Goal: Contribute content: Add original content to the website for others to see

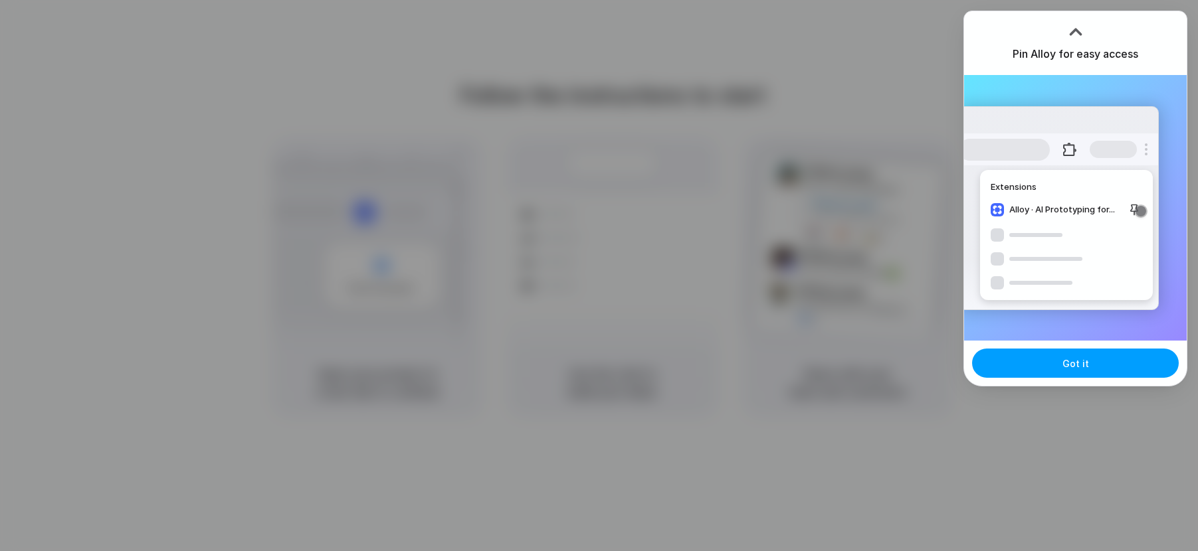
click at [1064, 368] on span "Got it" at bounding box center [1075, 364] width 27 height 14
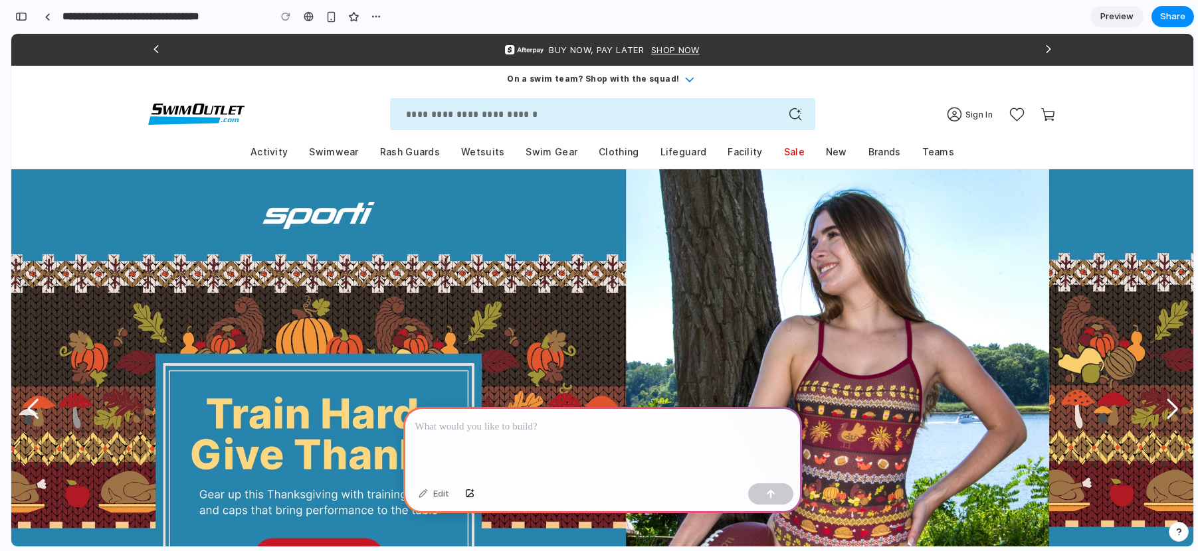
click at [515, 429] on p at bounding box center [602, 427] width 375 height 16
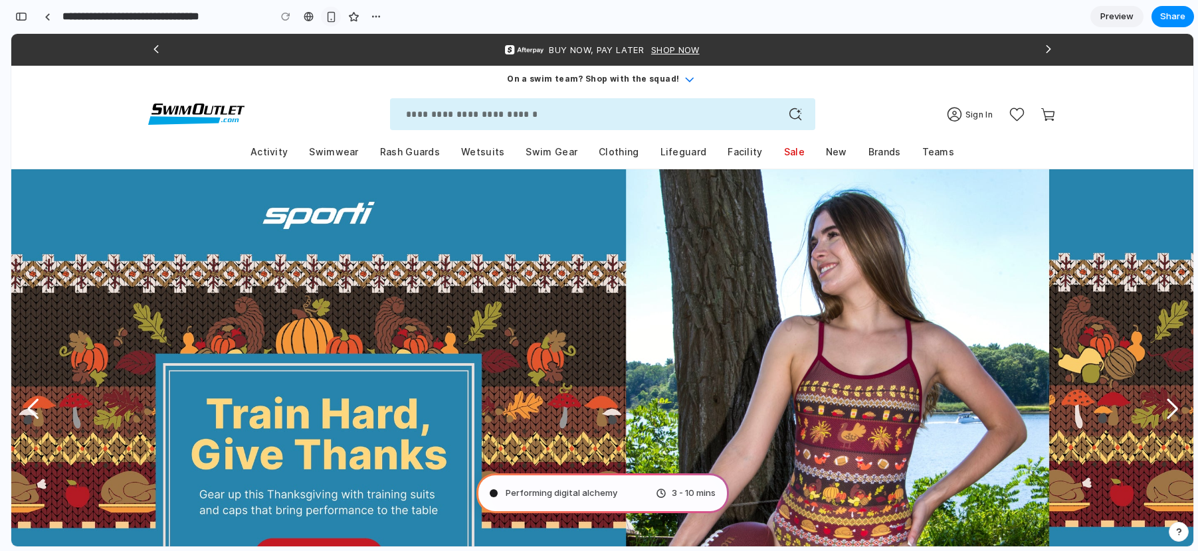
click at [328, 18] on div "button" at bounding box center [331, 16] width 11 height 11
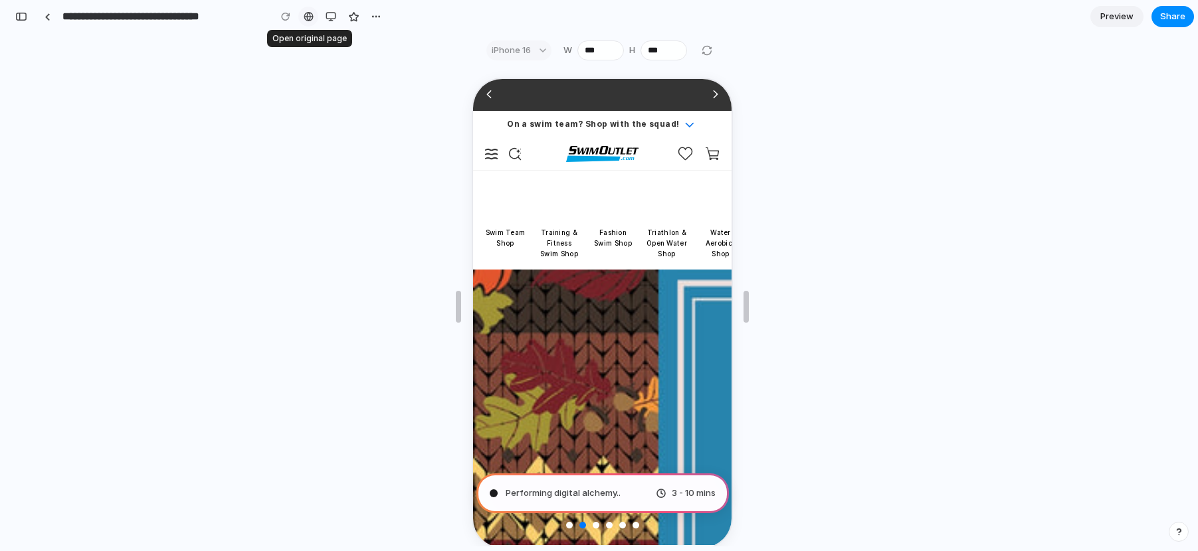
click at [305, 17] on div at bounding box center [309, 16] width 10 height 11
click at [328, 15] on div "button" at bounding box center [331, 16] width 11 height 11
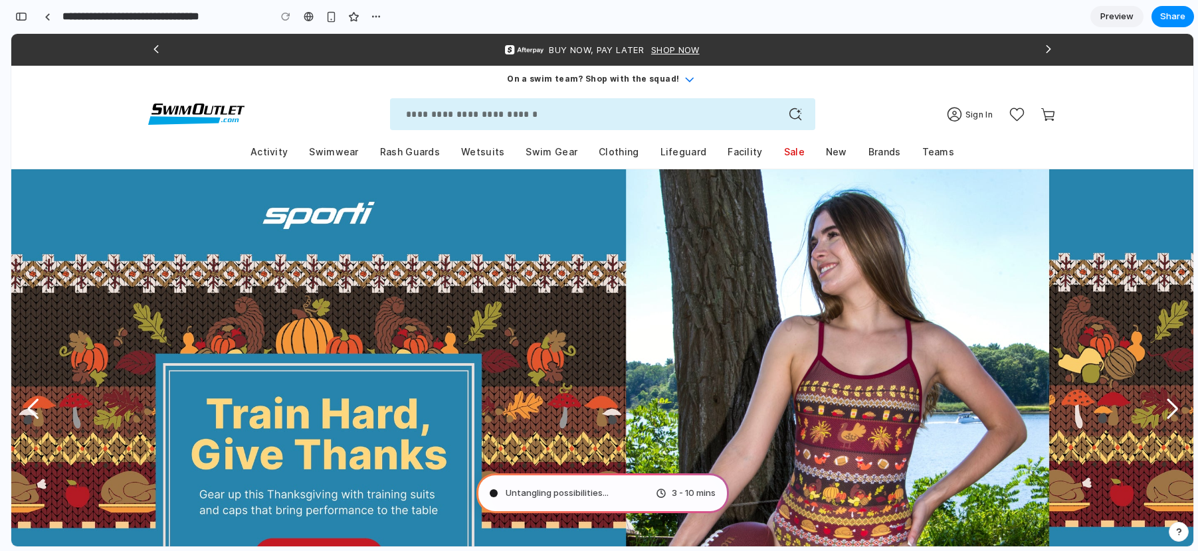
type input "**********"
